Goal: Task Accomplishment & Management: Use online tool/utility

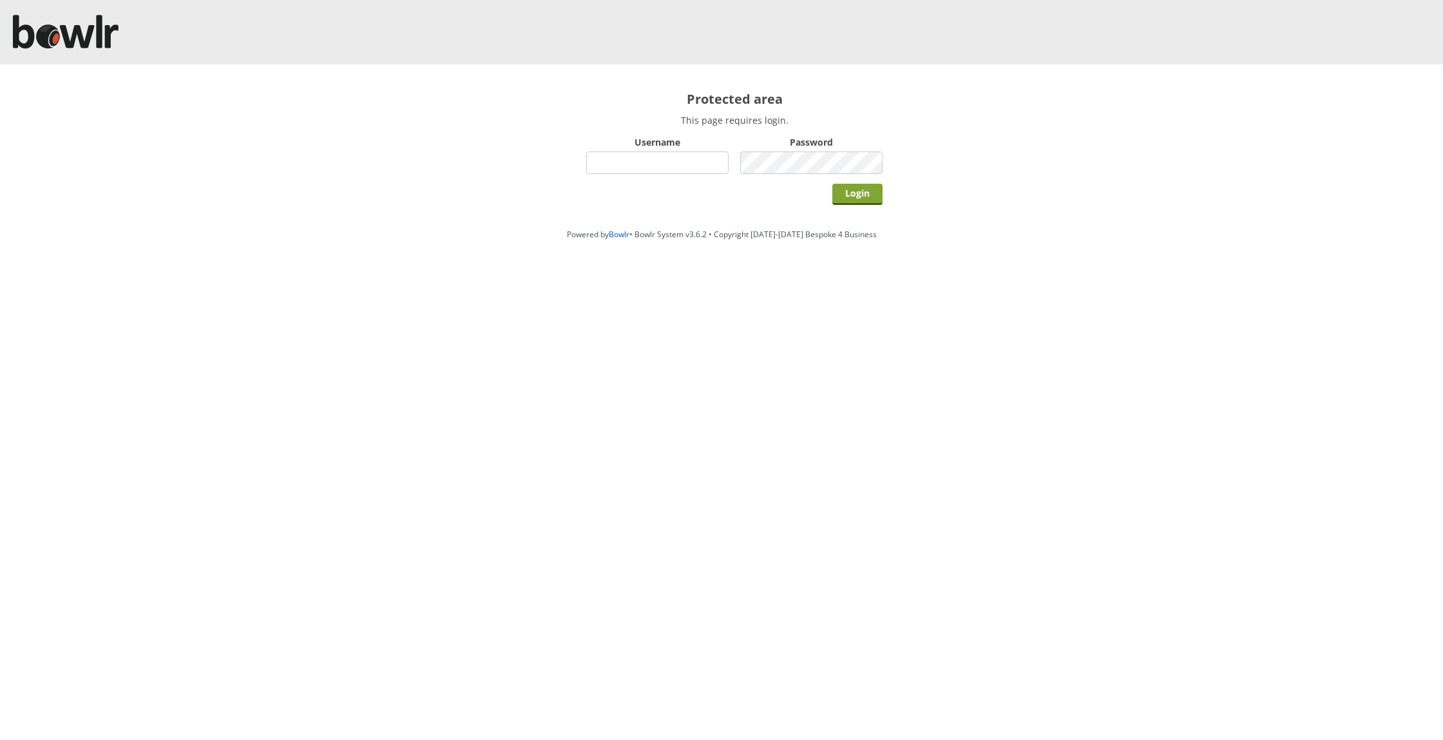
type input "chelmsford"
click at [837, 186] on input "Login" at bounding box center [857, 194] width 50 height 21
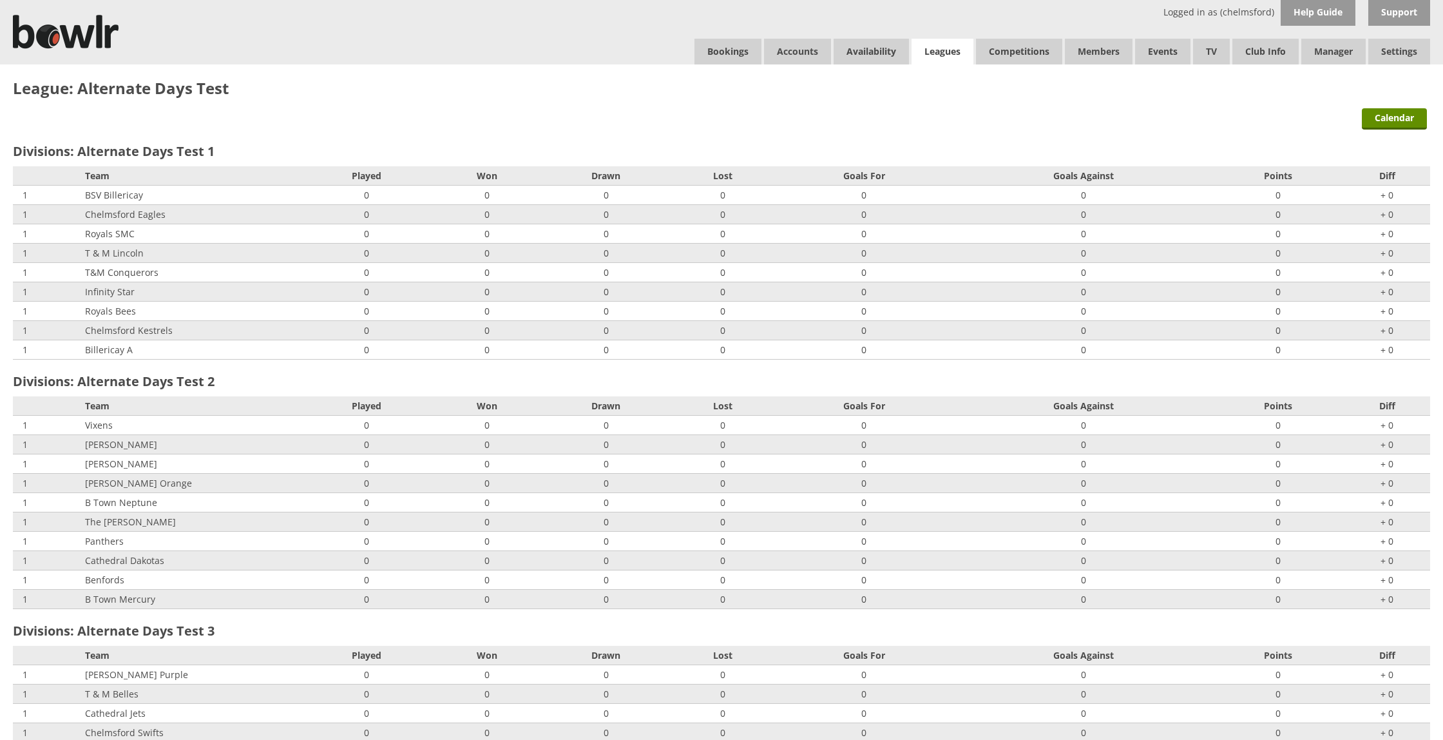
click at [939, 55] on link "Leagues" at bounding box center [943, 52] width 62 height 26
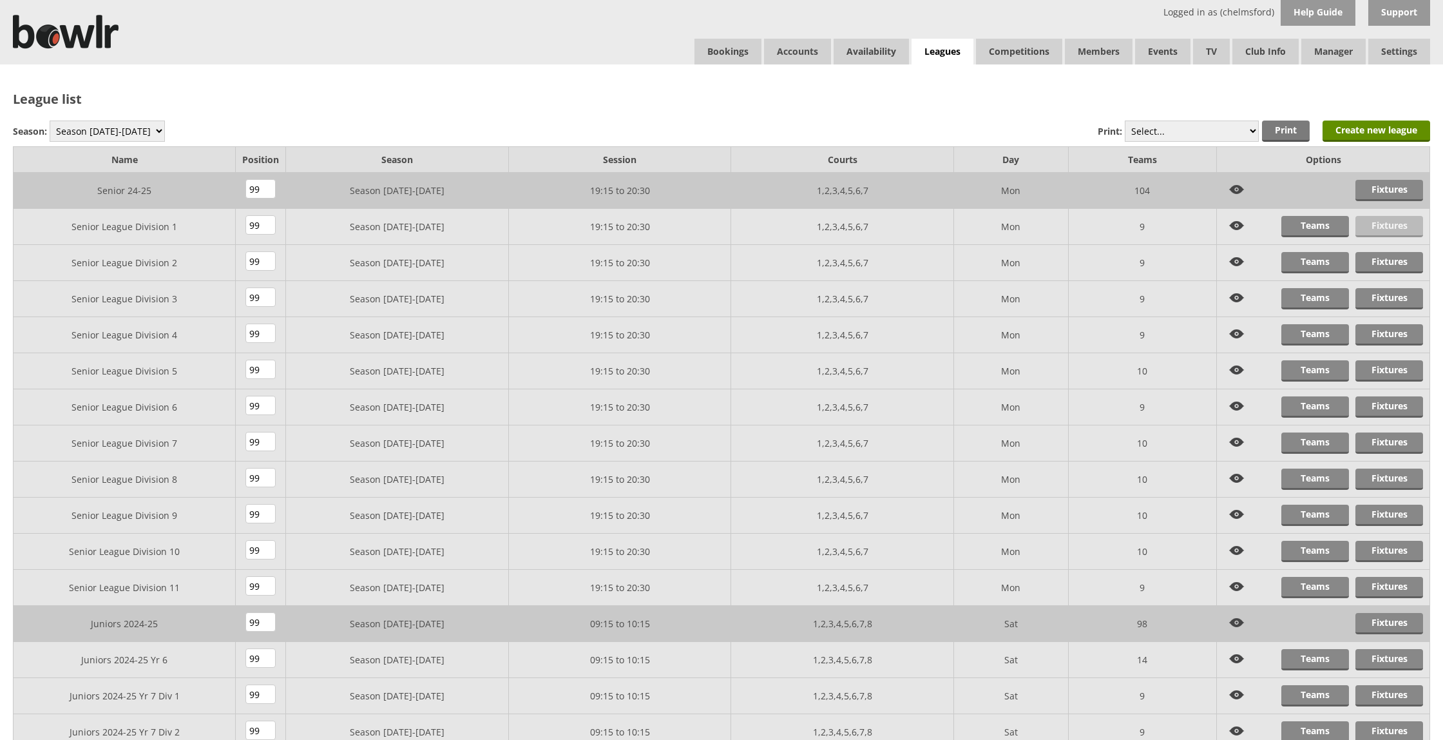
click at [1393, 227] on link "Fixtures" at bounding box center [1389, 226] width 68 height 21
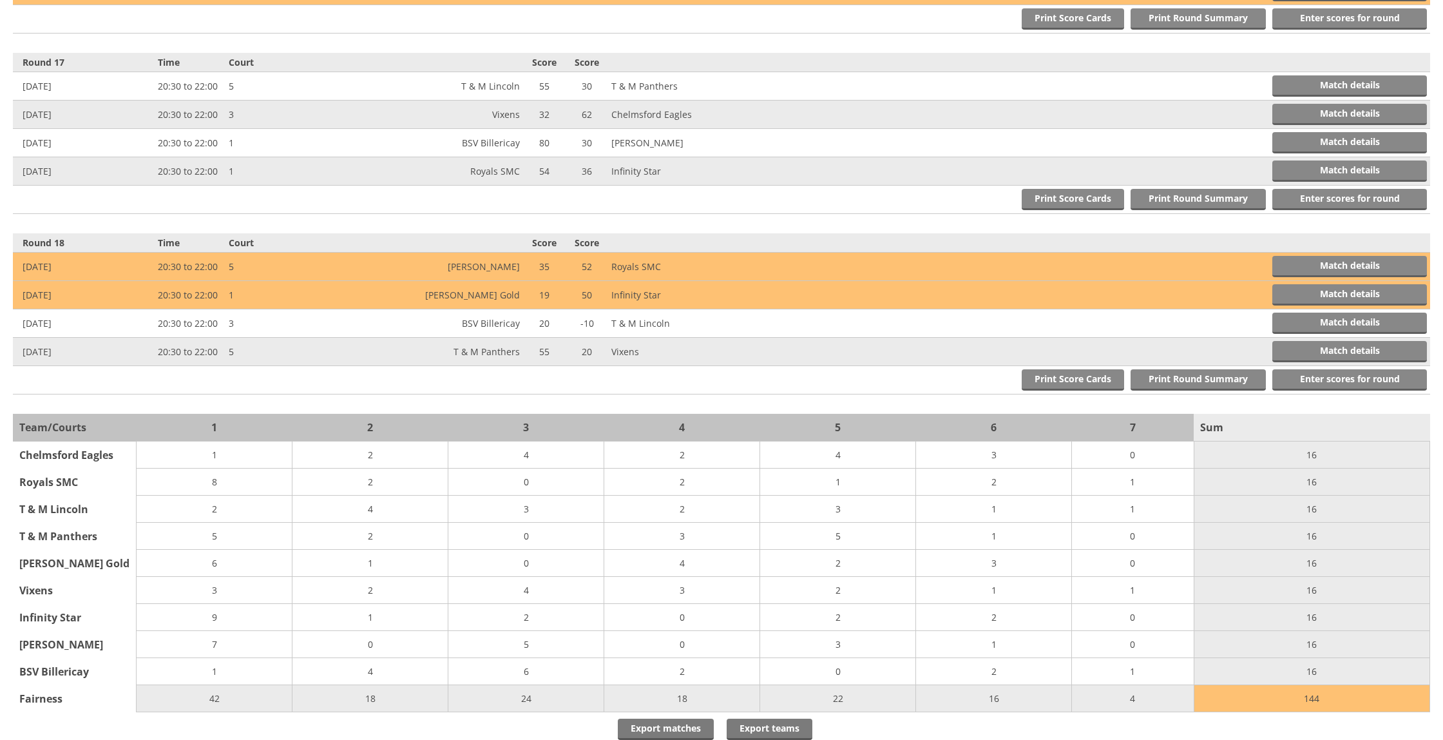
scroll to position [3349, 0]
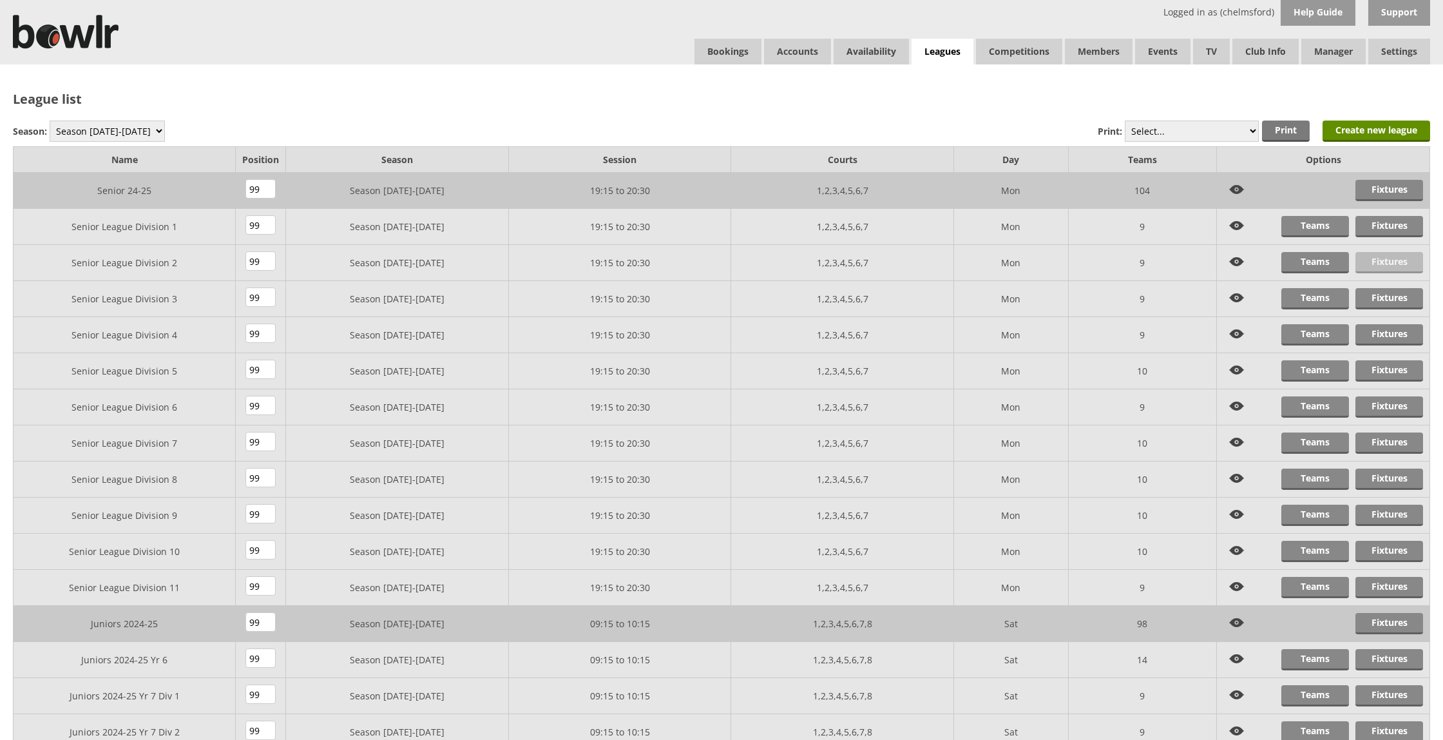
click at [1374, 267] on link "Fixtures" at bounding box center [1389, 262] width 68 height 21
click at [1403, 364] on link "Fixtures" at bounding box center [1389, 370] width 68 height 21
click at [1395, 222] on link "Fixtures" at bounding box center [1389, 226] width 68 height 21
click at [1390, 188] on link "Fixtures" at bounding box center [1389, 190] width 68 height 21
click at [128, 133] on select "Season 2025-2026 Season 2024-2025 Season 2023-2024 Season 2022-2023 Summer 2022…" at bounding box center [107, 130] width 115 height 21
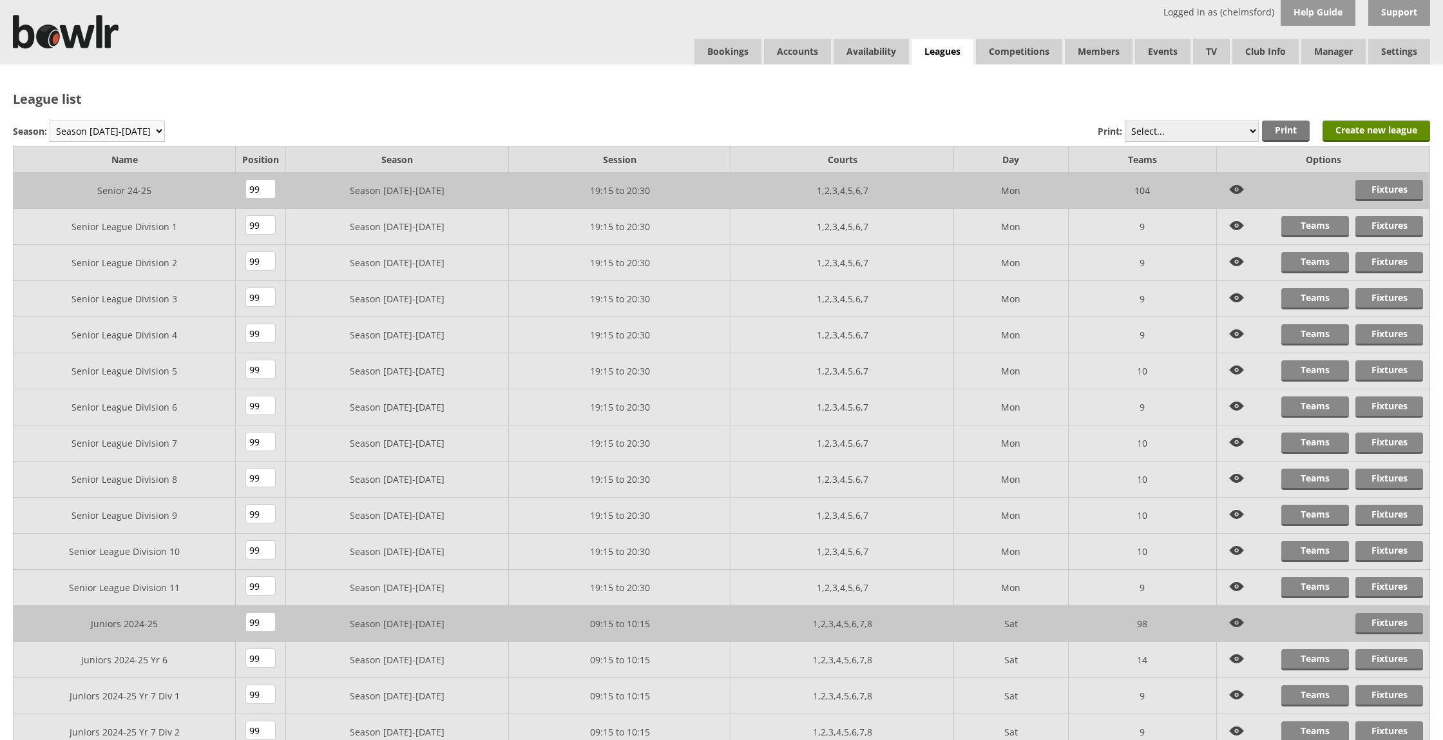
select select "8"
click at [50, 120] on select "Season 2025-2026 Season 2024-2025 Season 2023-2024 Season 2022-2023 Summer 2022…" at bounding box center [107, 130] width 115 height 21
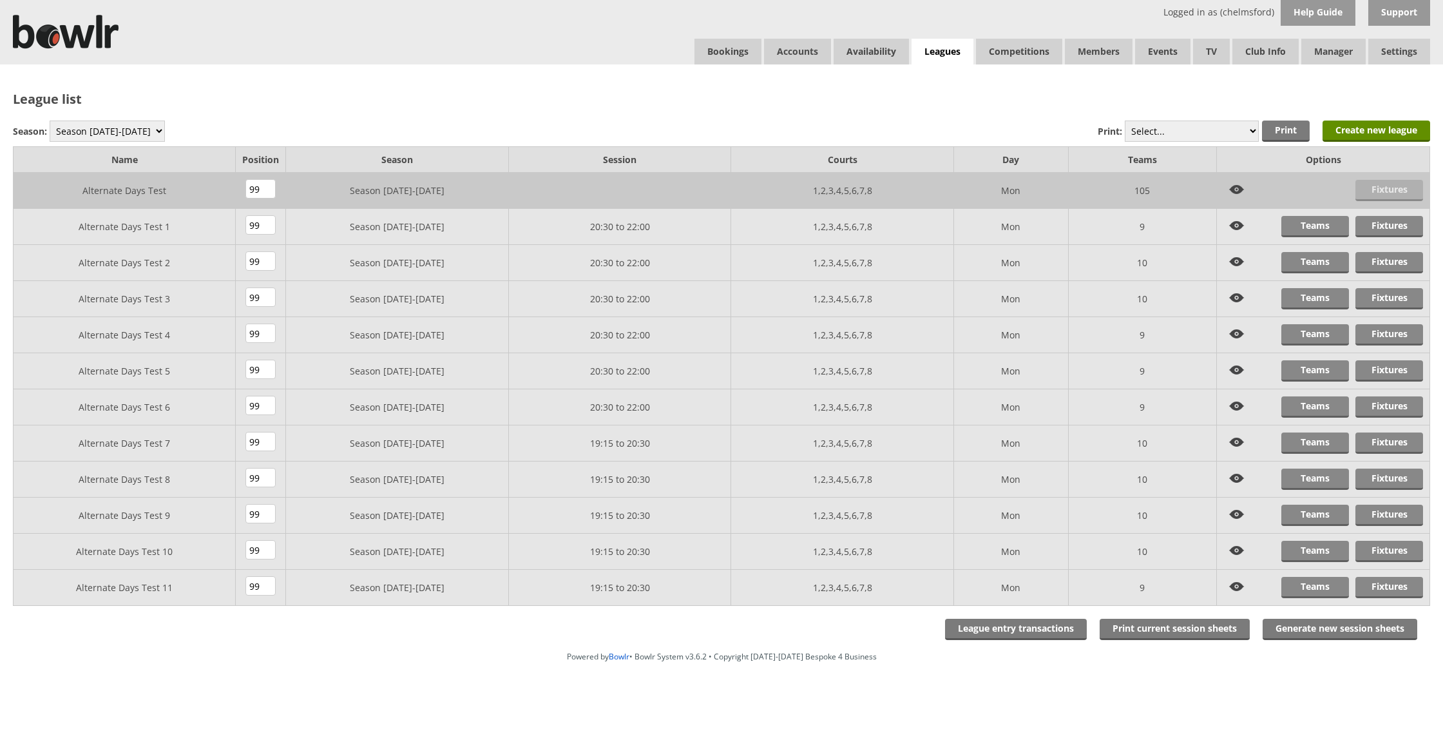
click at [1389, 196] on link "Fixtures" at bounding box center [1389, 190] width 68 height 21
click at [1379, 226] on link "Fixtures" at bounding box center [1389, 226] width 68 height 21
click at [1383, 263] on link "Fixtures" at bounding box center [1389, 262] width 68 height 21
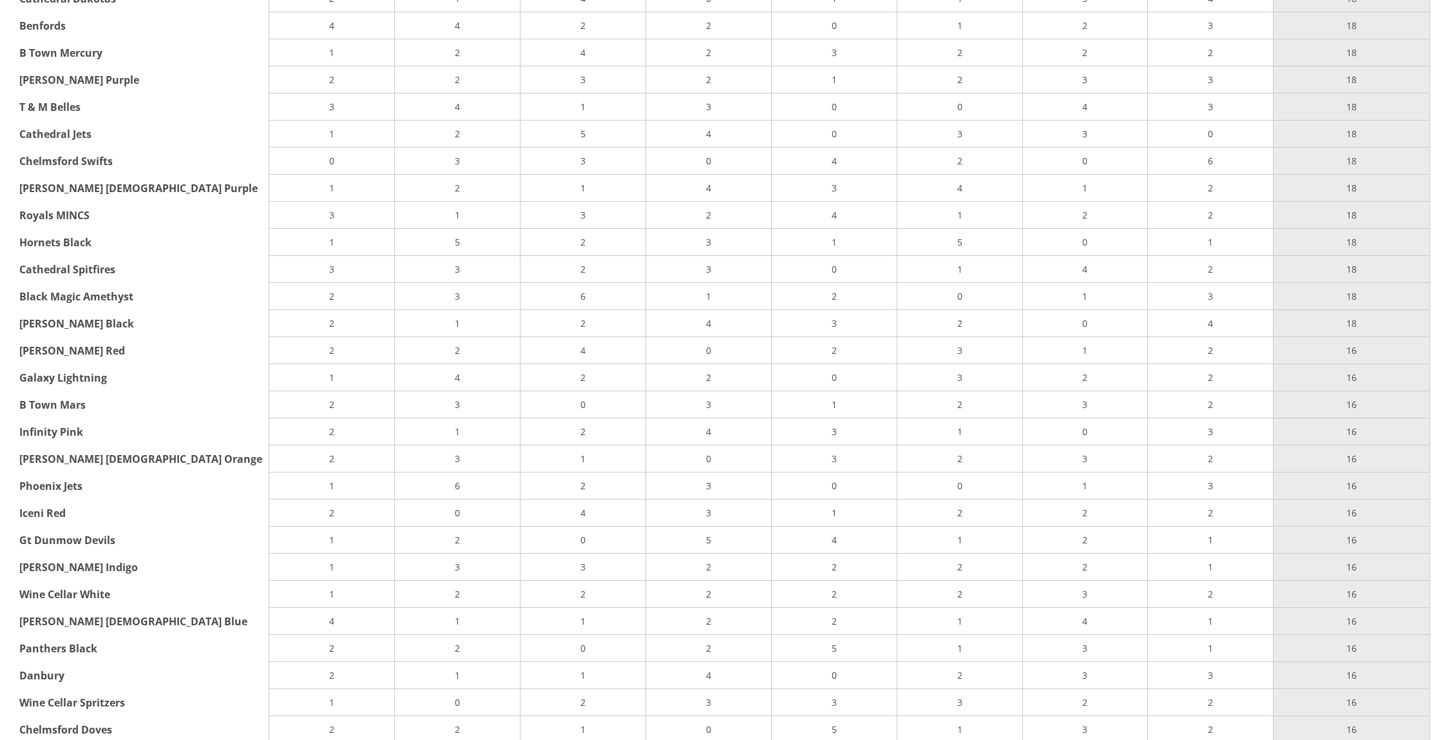
scroll to position [23209, 0]
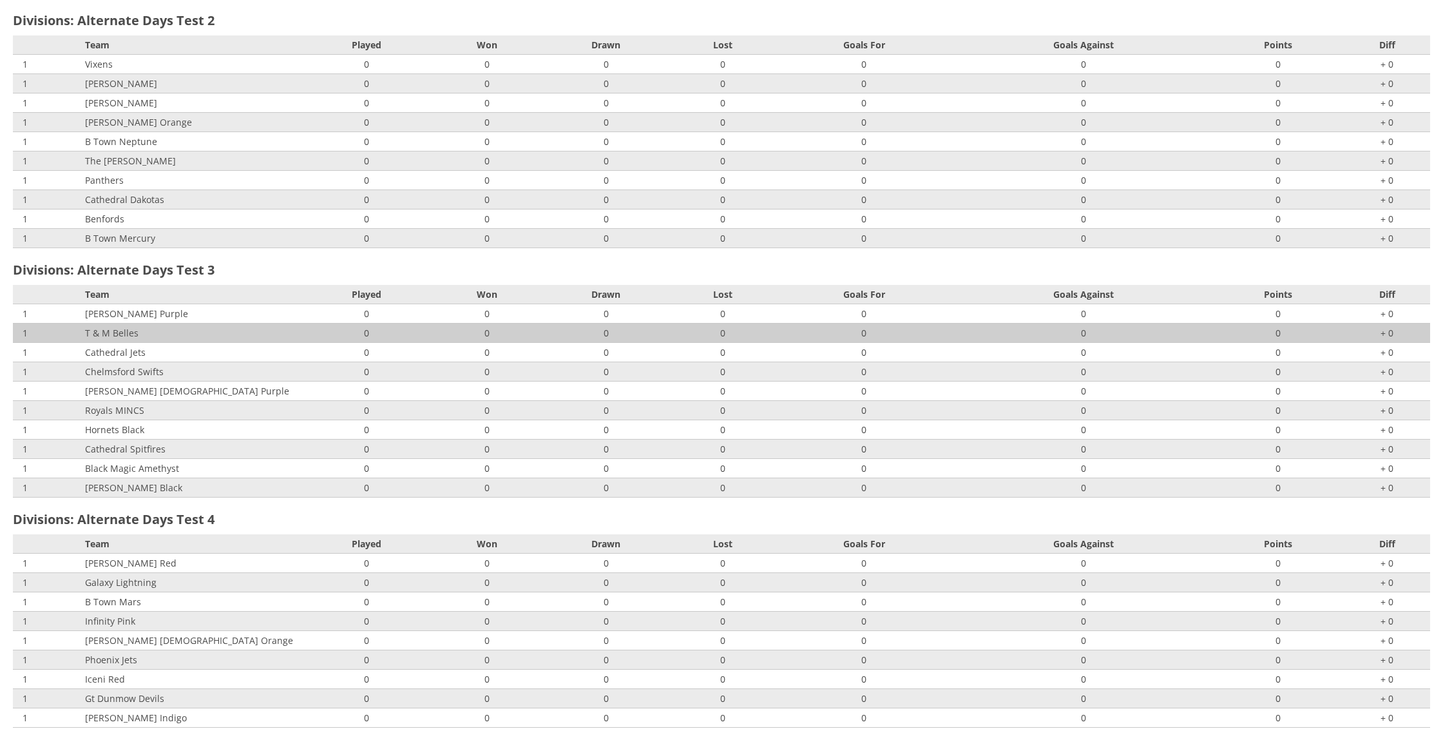
scroll to position [0, 0]
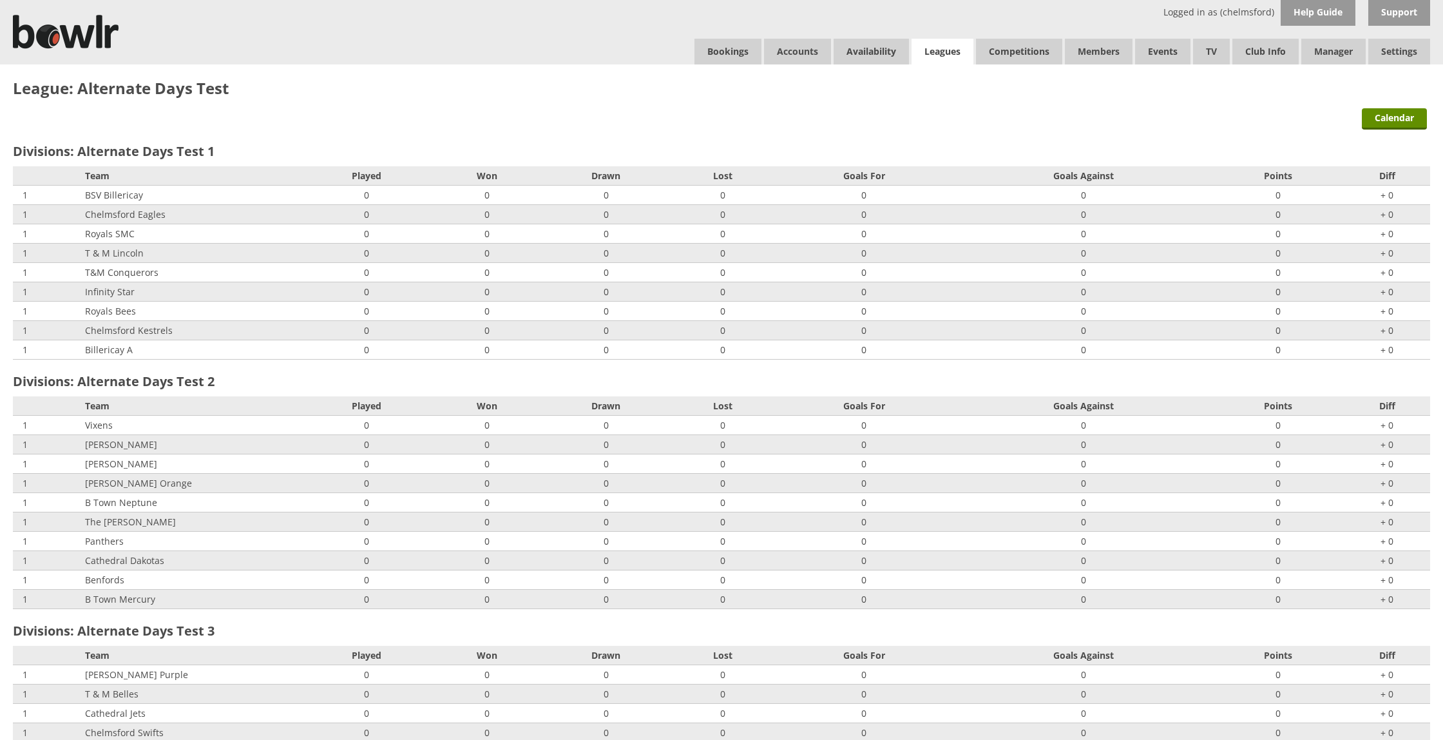
click at [932, 51] on link "Leagues" at bounding box center [943, 52] width 62 height 26
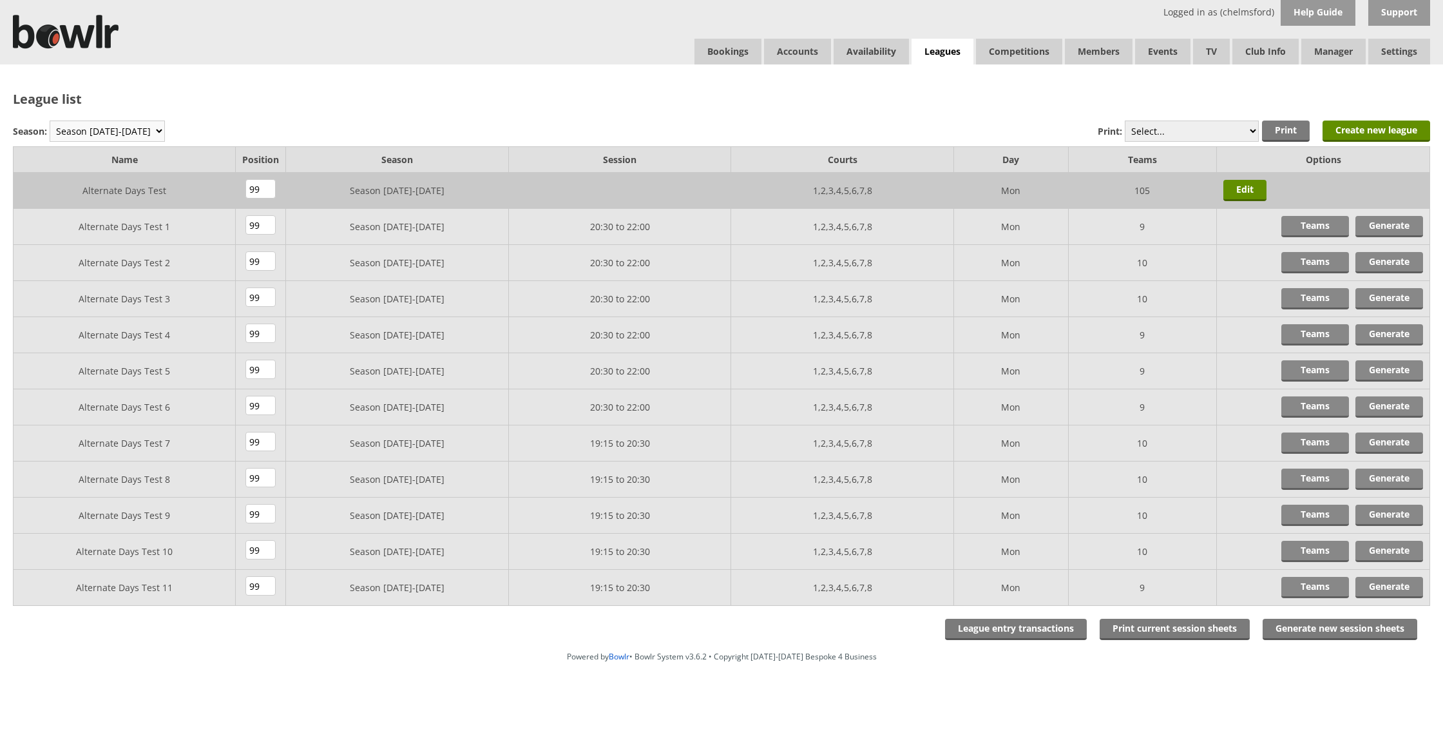
click at [114, 122] on select "Season 2025-2026 Season 2024-2025 Season 2023-2024 Season 2022-2023 Summer 2022…" at bounding box center [107, 130] width 115 height 21
select select "6"
click at [50, 120] on select "Season 2025-2026 Season 2024-2025 Season 2023-2024 Season 2022-2023 Summer 2022…" at bounding box center [107, 130] width 115 height 21
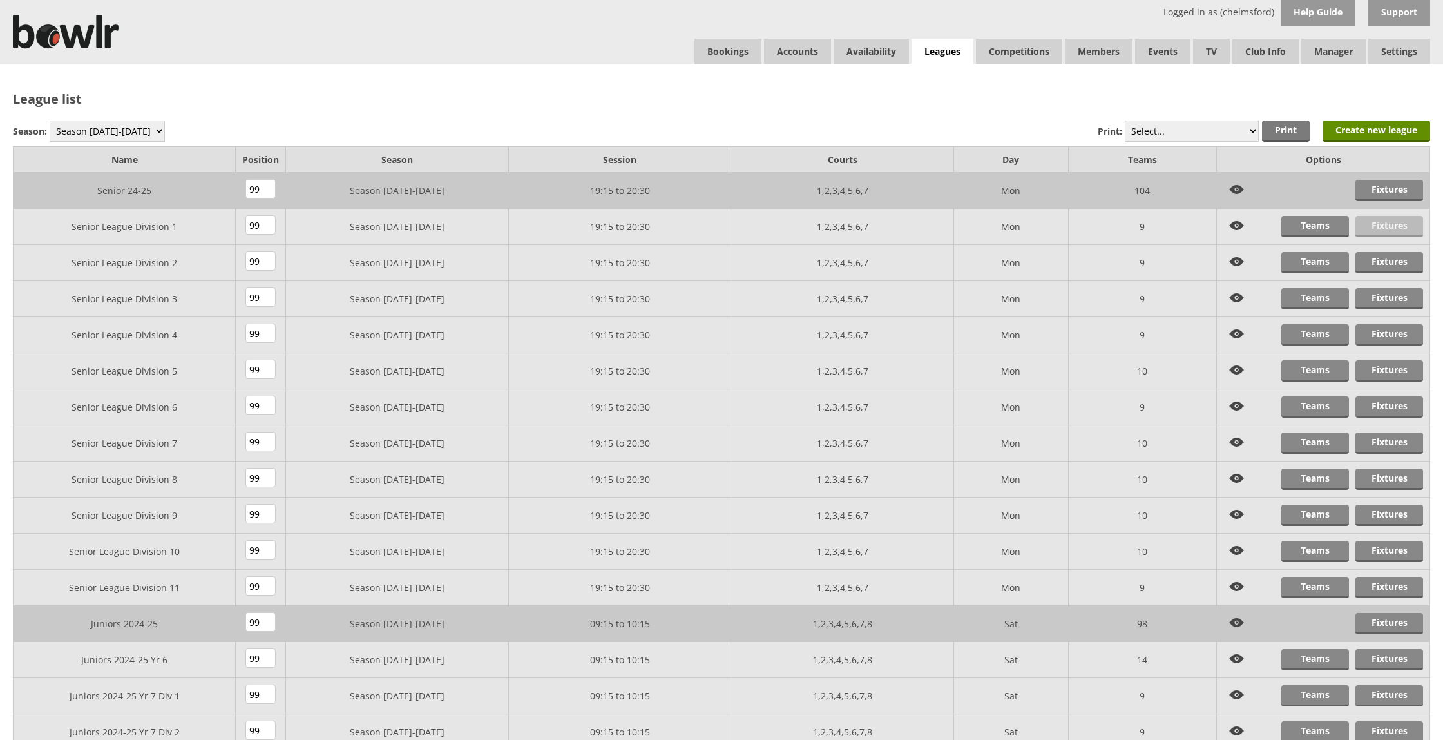
click at [1390, 227] on link "Fixtures" at bounding box center [1389, 226] width 68 height 21
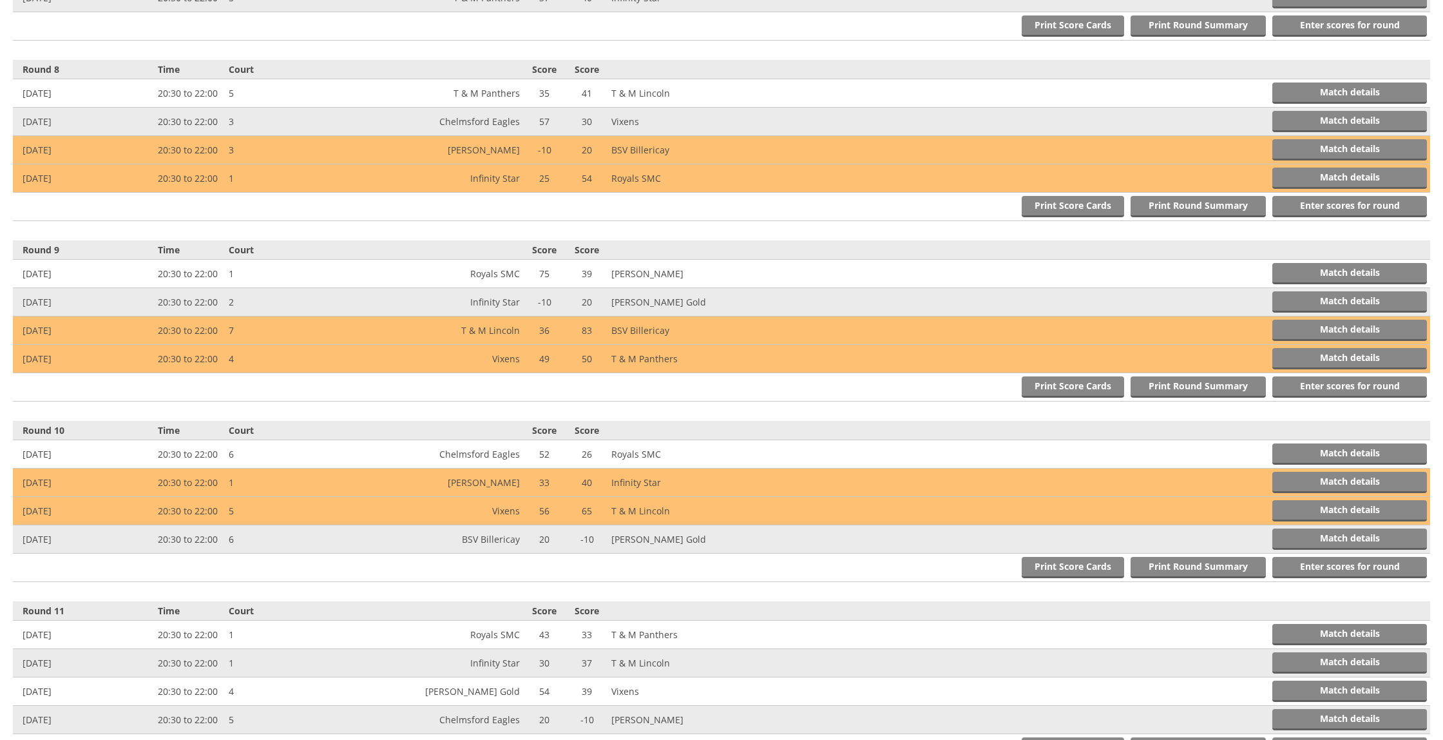
scroll to position [1616, 0]
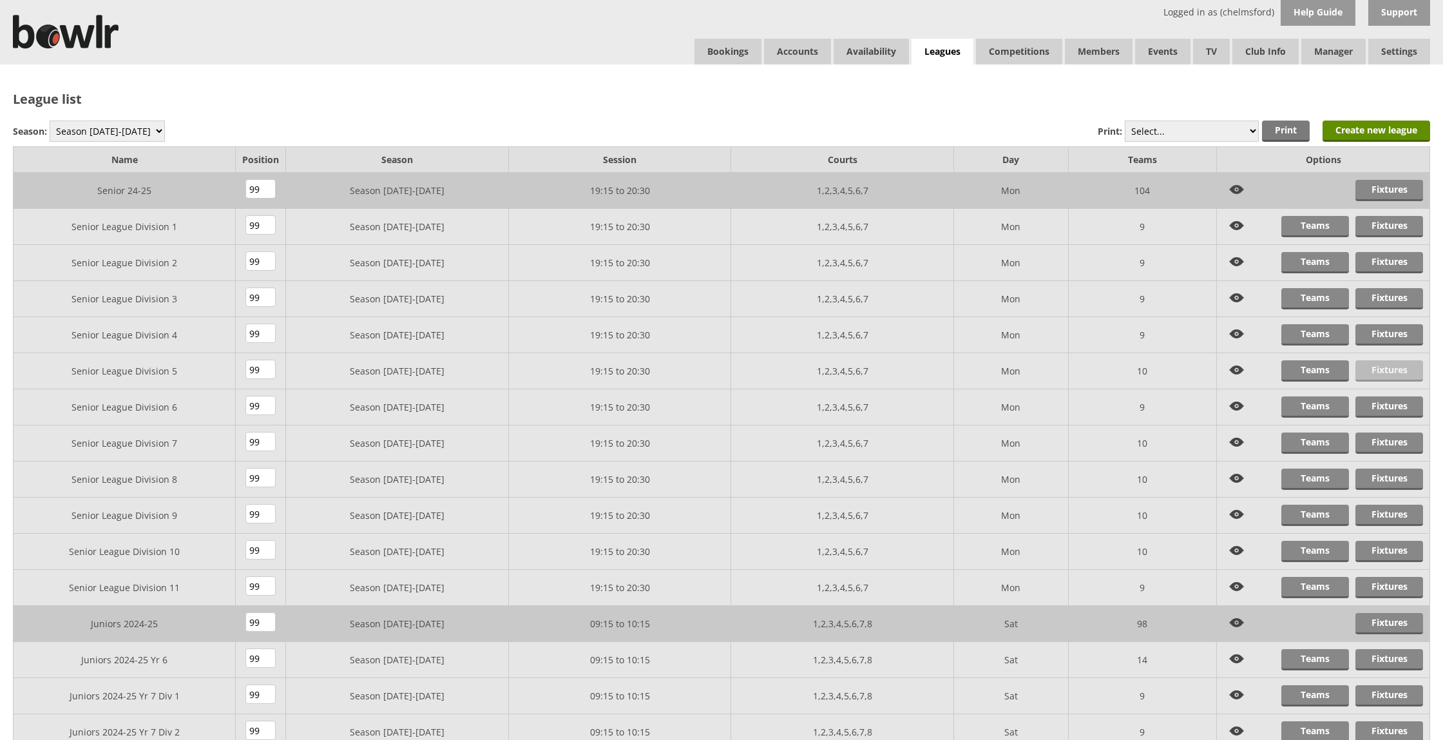
click at [1382, 370] on link "Fixtures" at bounding box center [1389, 370] width 68 height 21
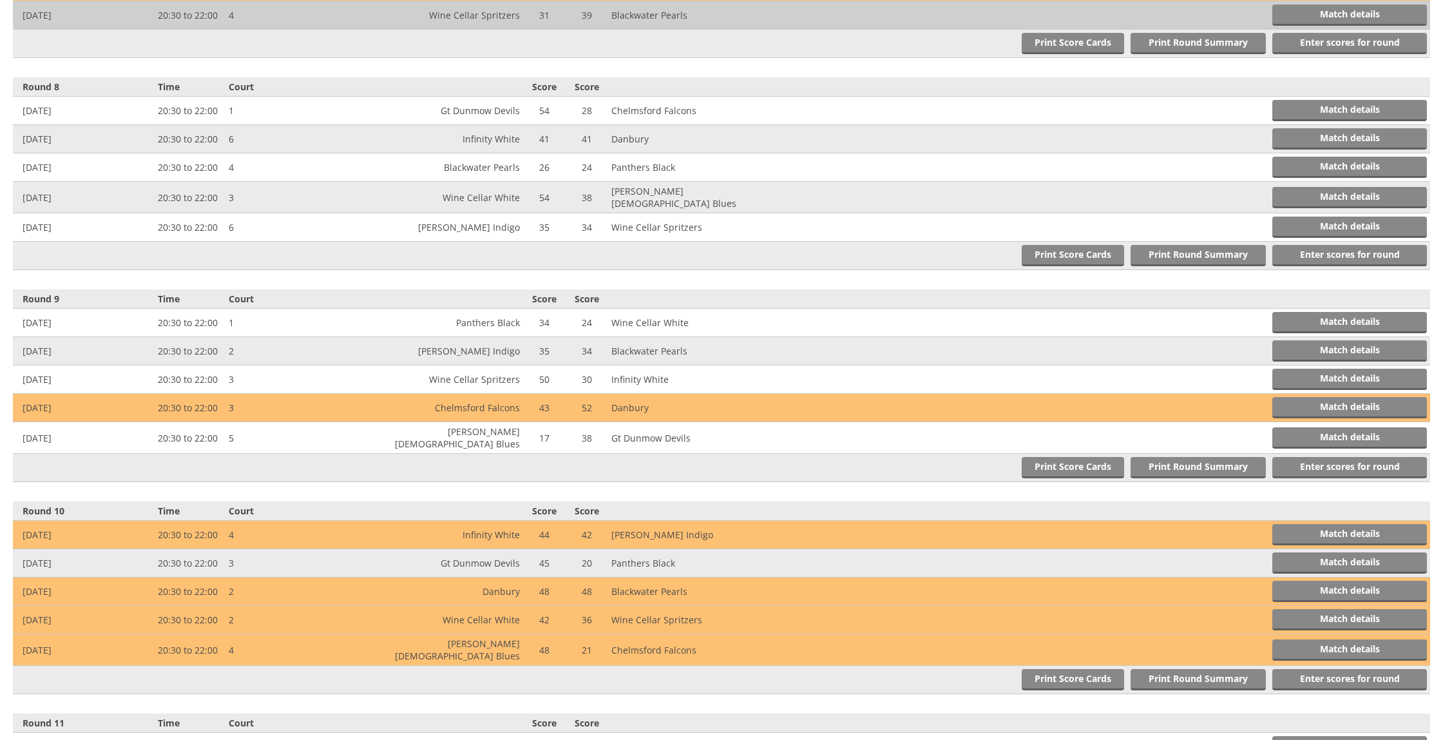
scroll to position [1841, 0]
